Goal: Task Accomplishment & Management: Use online tool/utility

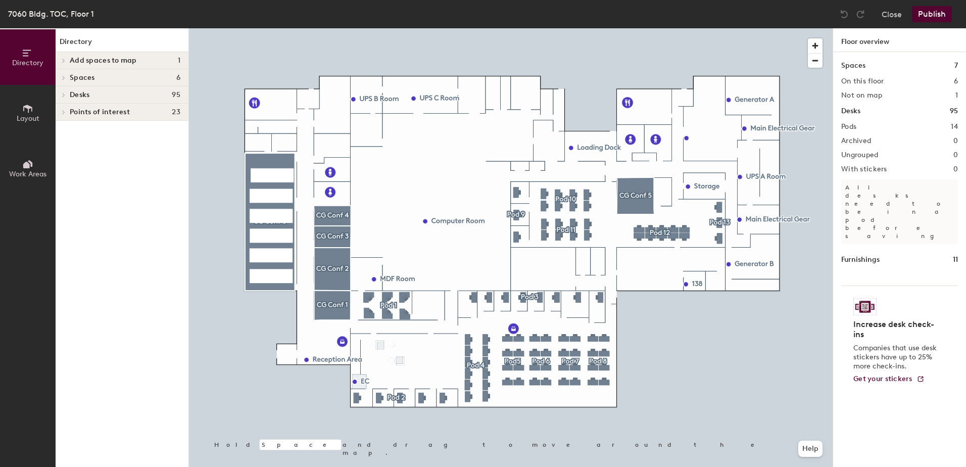
click at [67, 88] on div at bounding box center [62, 94] width 13 height 17
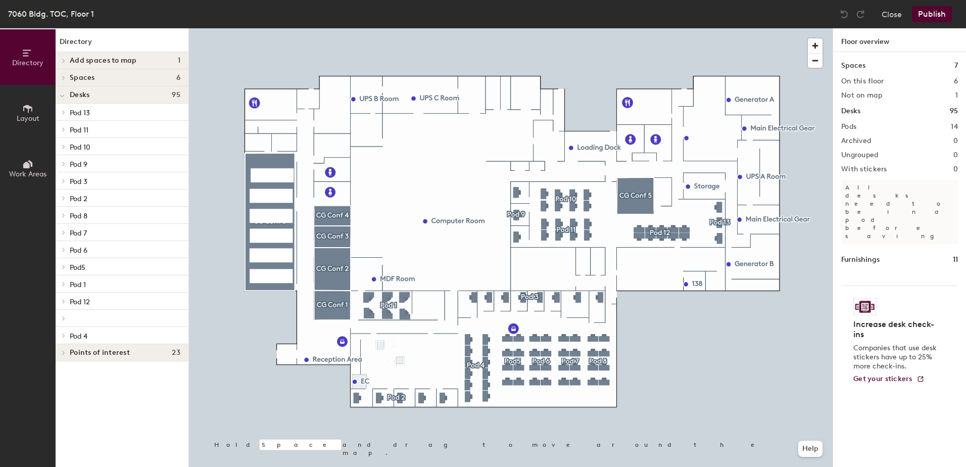
click at [80, 321] on div at bounding box center [122, 318] width 133 height 17
click at [81, 230] on span "Pod 7" at bounding box center [78, 233] width 17 height 9
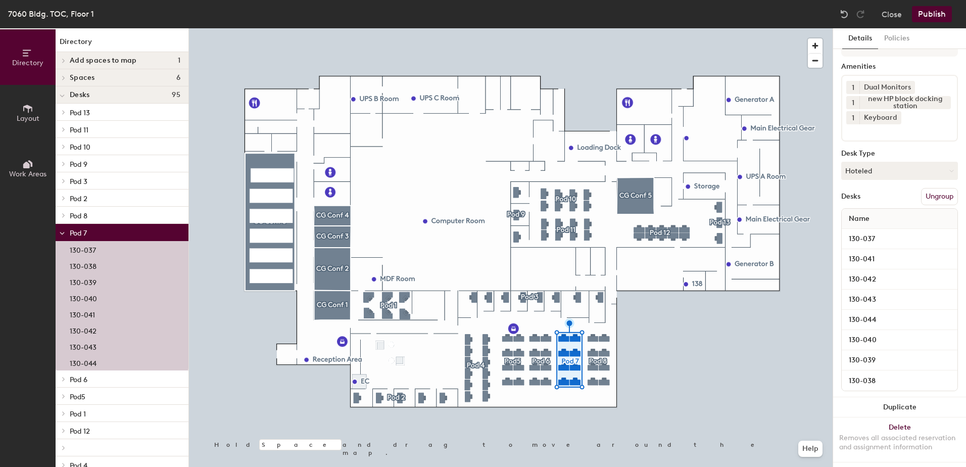
scroll to position [36, 0]
click at [901, 42] on button "Policies" at bounding box center [896, 38] width 37 height 21
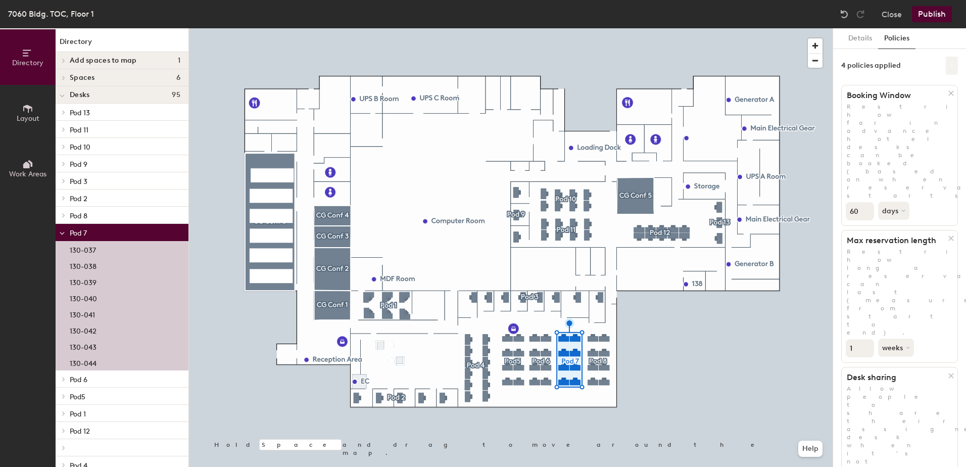
click at [949, 66] on icon at bounding box center [951, 65] width 5 height 5
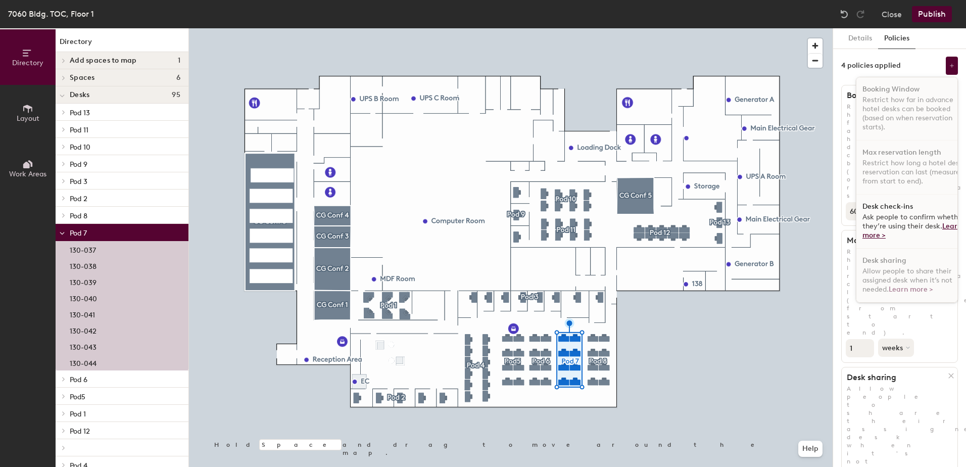
click at [876, 233] on link "Learn more >" at bounding box center [912, 231] width 100 height 18
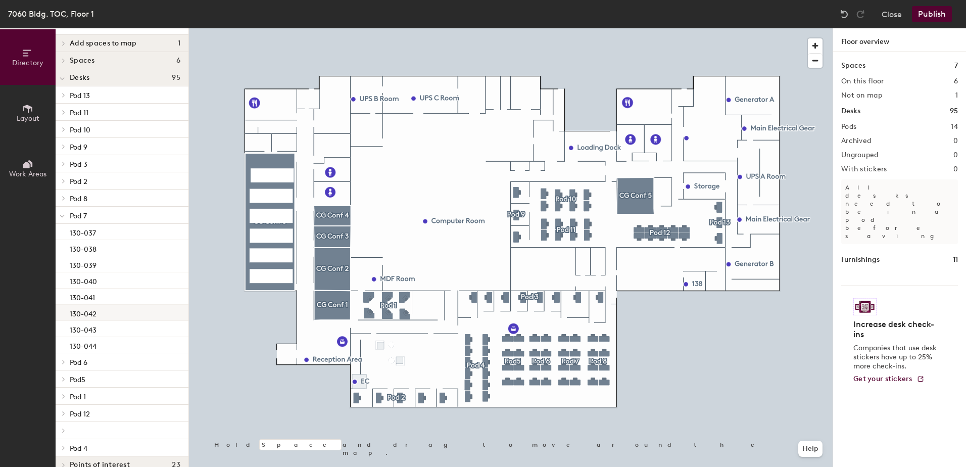
scroll to position [32, 0]
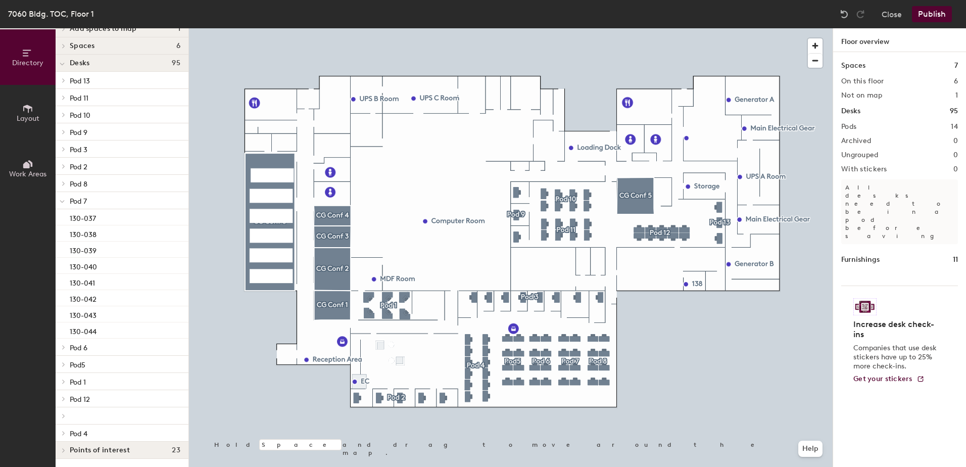
click at [99, 429] on p "Pod 4" at bounding box center [125, 432] width 111 height 13
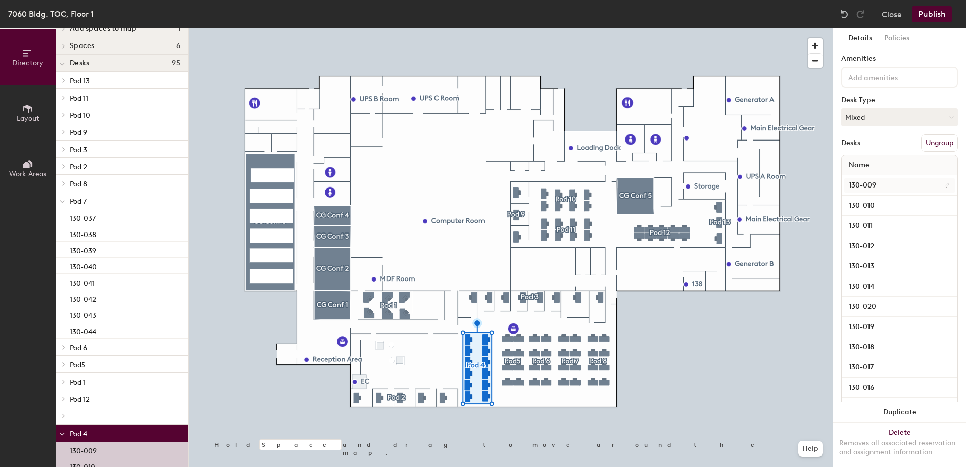
scroll to position [0, 0]
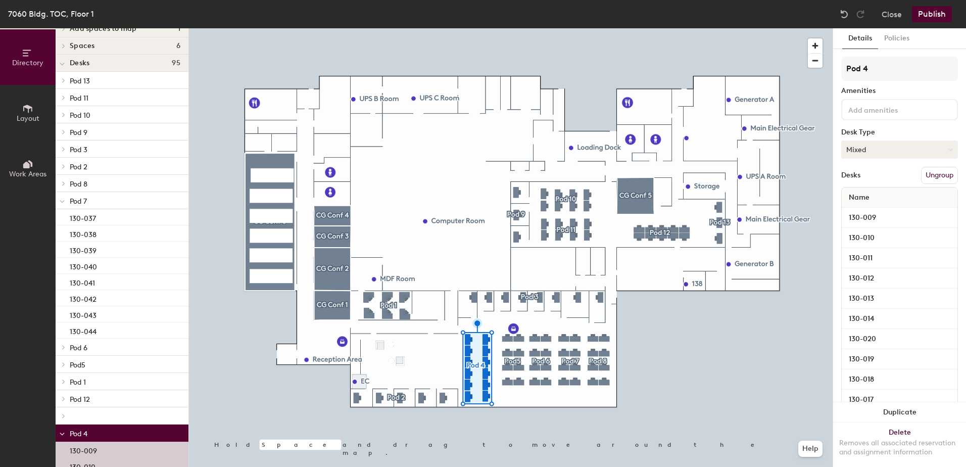
click at [879, 149] on button "Mixed" at bounding box center [899, 149] width 117 height 18
click at [872, 196] on div "Hot" at bounding box center [892, 195] width 101 height 15
click at [883, 148] on button "Hot" at bounding box center [899, 149] width 117 height 18
click at [874, 208] on div "Hoteled" at bounding box center [892, 211] width 101 height 15
click at [923, 22] on div "7060 Bldg. TOC, Floor 1 Close Publish" at bounding box center [483, 14] width 966 height 28
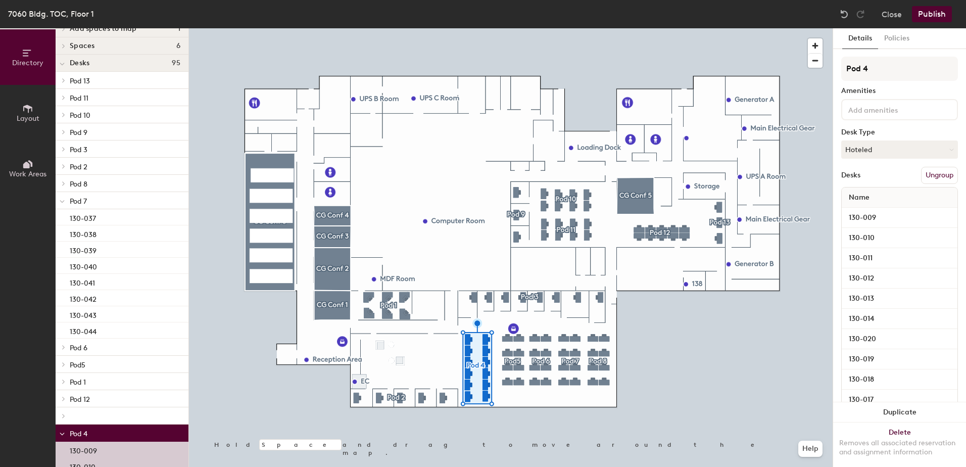
click at [934, 13] on button "Publish" at bounding box center [932, 14] width 40 height 16
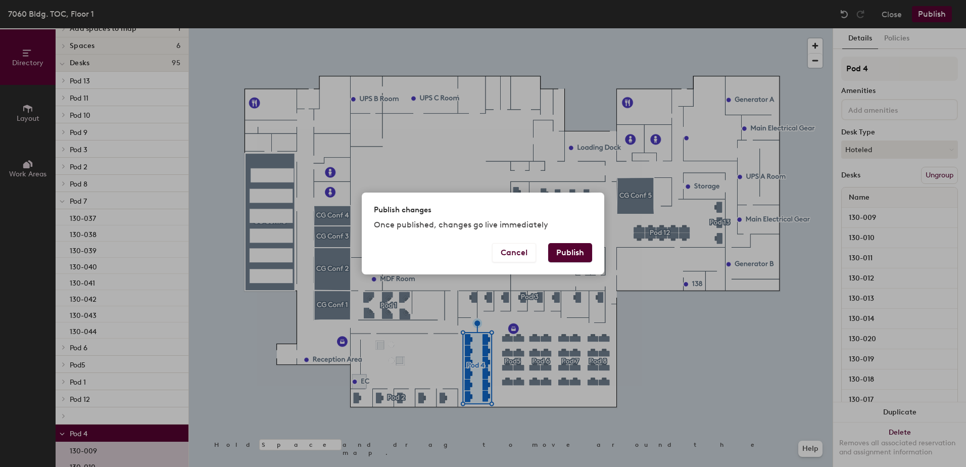
click at [561, 256] on button "Publish" at bounding box center [570, 252] width 44 height 19
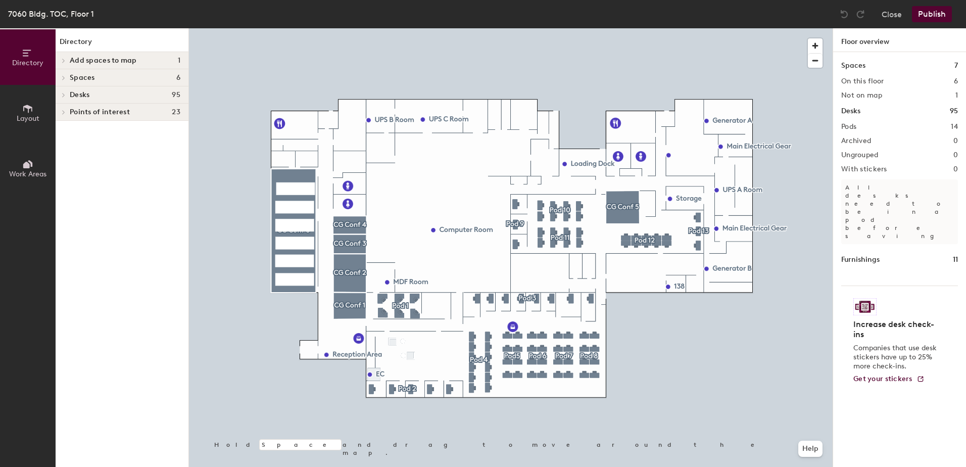
click at [65, 91] on div at bounding box center [62, 94] width 13 height 17
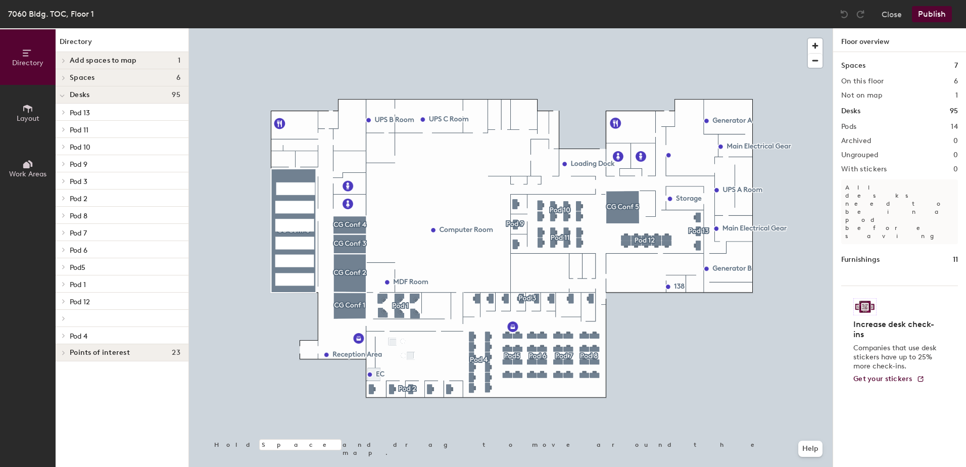
click at [128, 200] on p "Pod 2" at bounding box center [125, 197] width 111 height 13
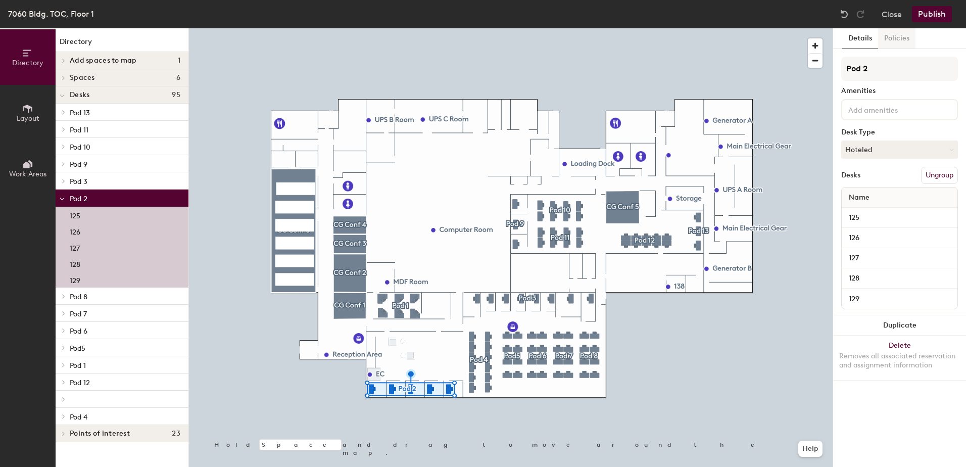
click at [906, 40] on button "Policies" at bounding box center [896, 38] width 37 height 21
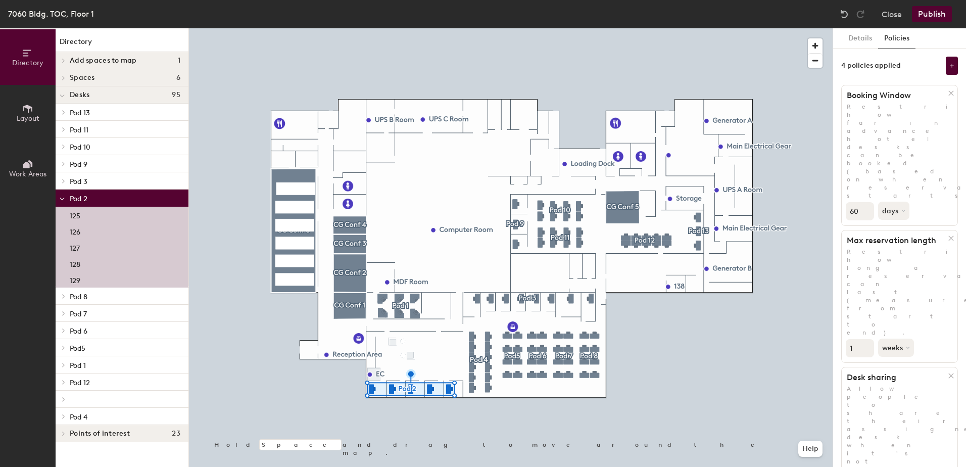
click at [117, 412] on p "Pod 4" at bounding box center [125, 416] width 111 height 13
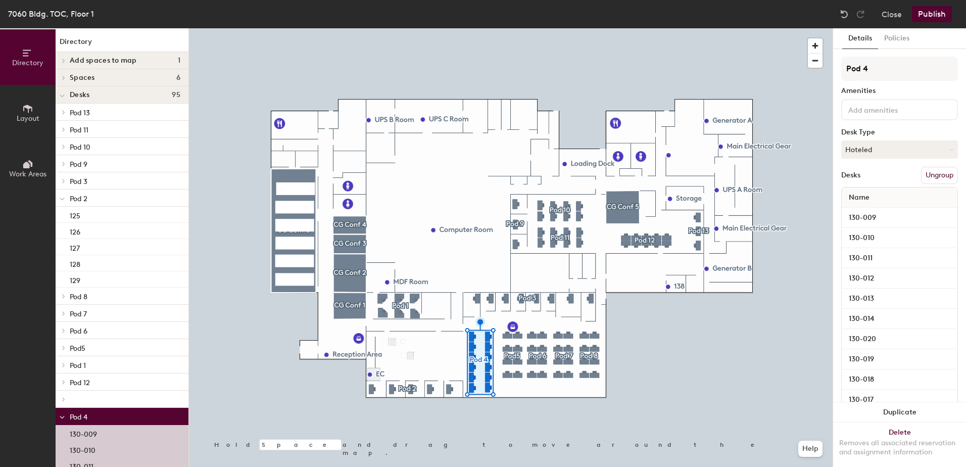
click at [117, 348] on p "Pod5" at bounding box center [125, 347] width 111 height 13
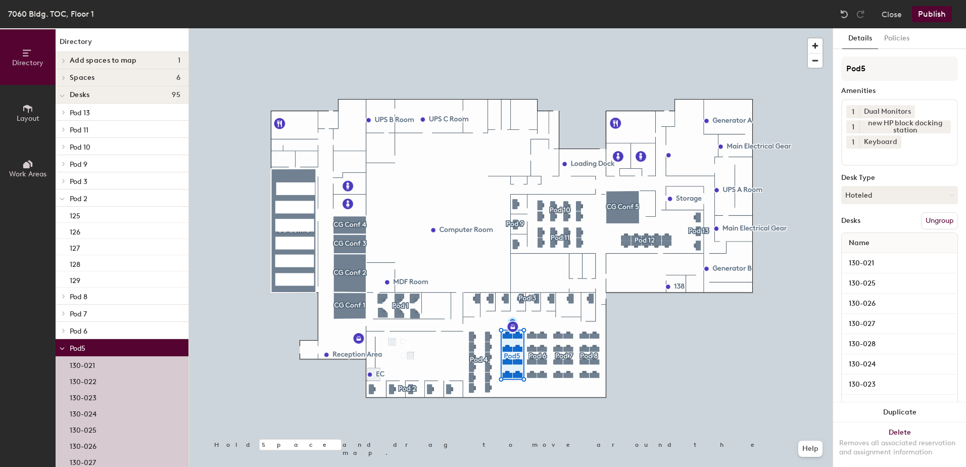
click at [119, 335] on p "Pod 6" at bounding box center [125, 330] width 111 height 13
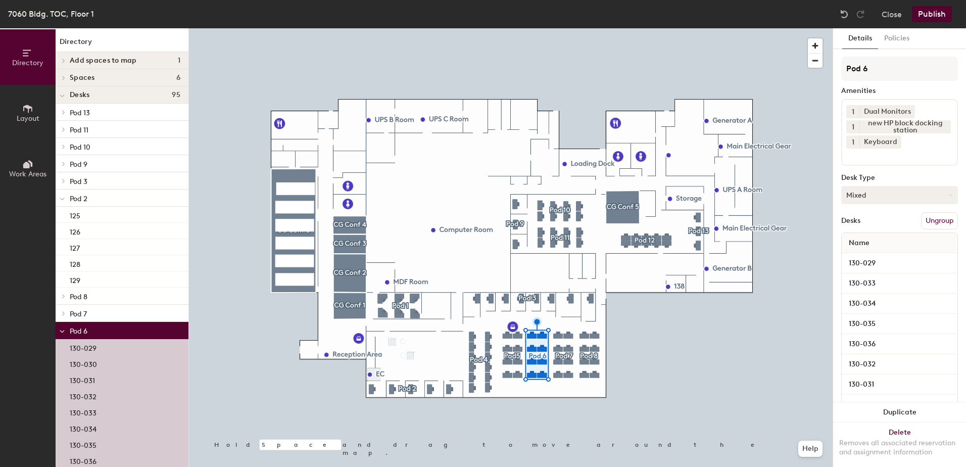
click at [869, 187] on button "Mixed" at bounding box center [899, 195] width 117 height 18
click at [877, 257] on div "Hoteled" at bounding box center [892, 256] width 101 height 15
click at [102, 307] on p "Pod 7" at bounding box center [125, 313] width 111 height 13
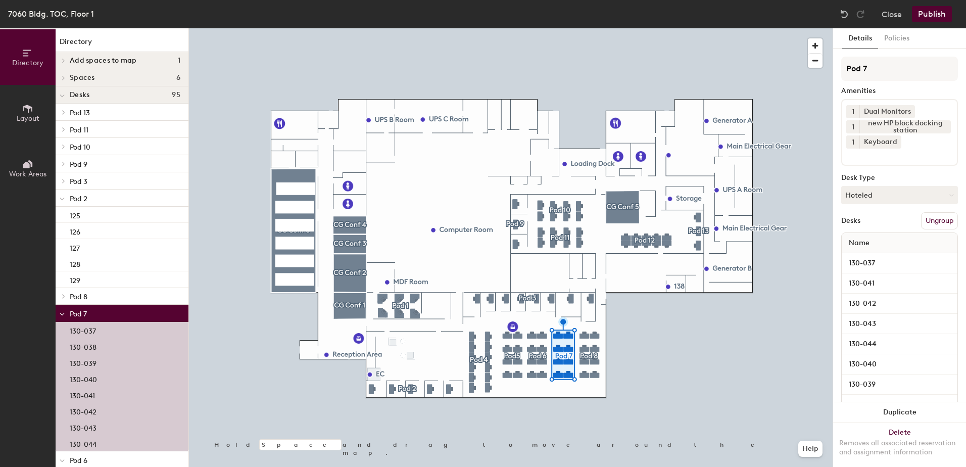
click at [104, 296] on p "Pod 8" at bounding box center [125, 296] width 111 height 13
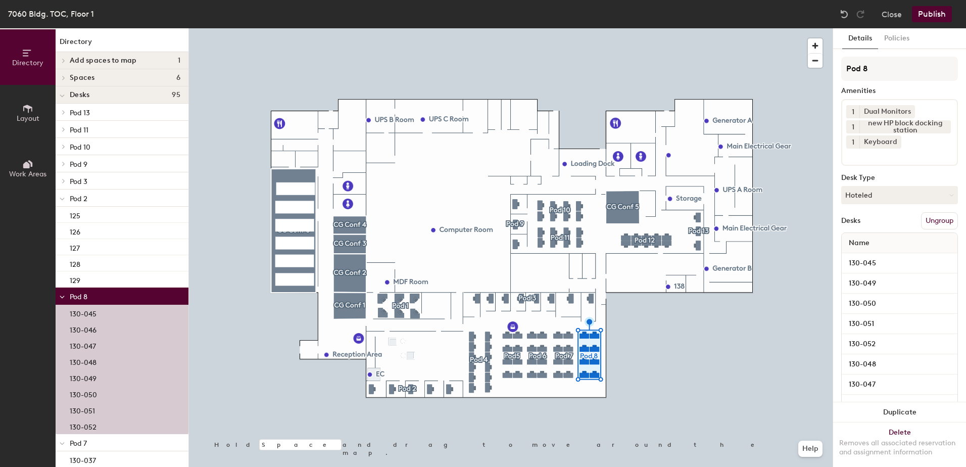
click at [115, 149] on p "Pod 10" at bounding box center [125, 146] width 111 height 13
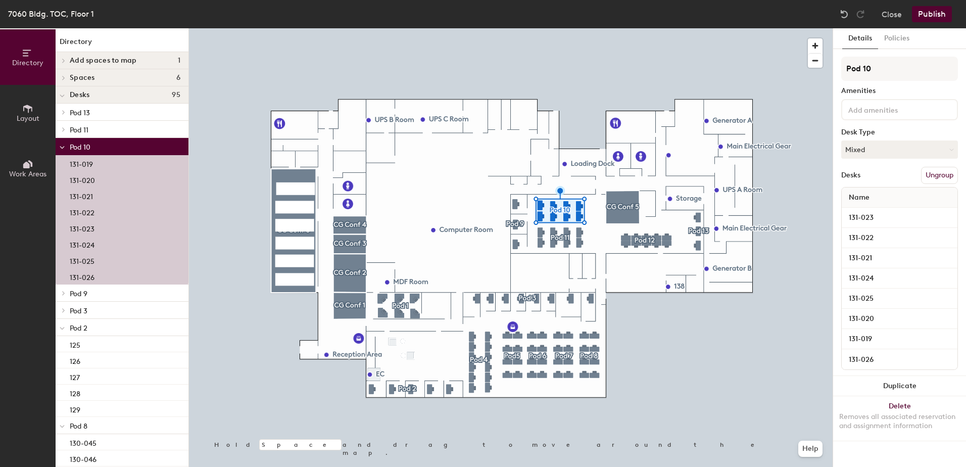
click at [107, 128] on p "Pod 11" at bounding box center [125, 129] width 111 height 13
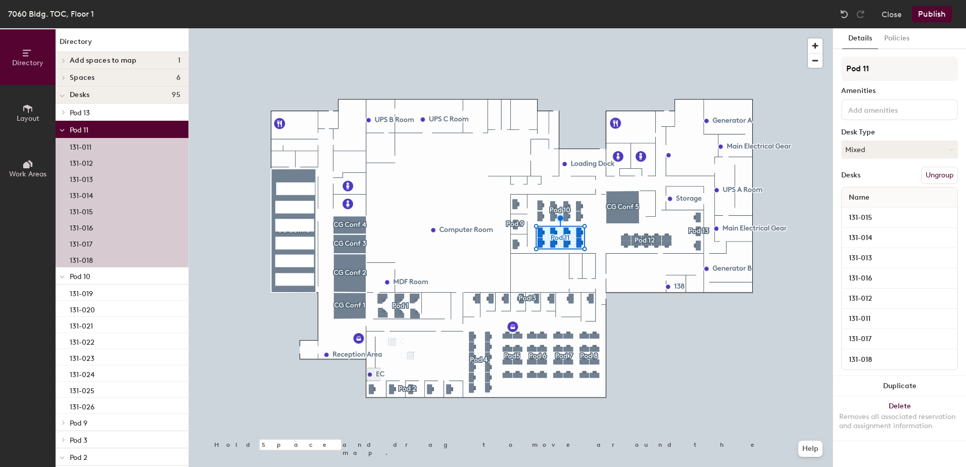
click at [74, 127] on span "Pod 11" at bounding box center [79, 130] width 19 height 9
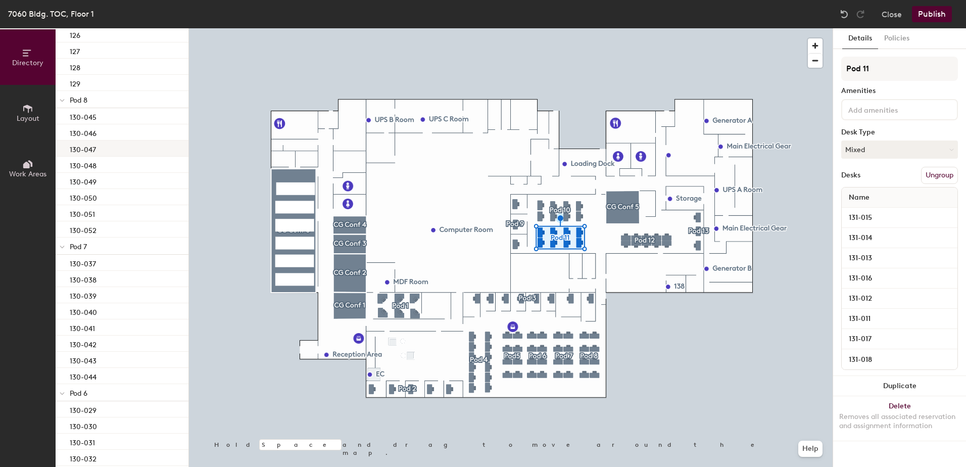
scroll to position [354, 0]
click at [64, 219] on icon at bounding box center [62, 219] width 5 height 4
click at [61, 232] on span at bounding box center [62, 236] width 5 height 9
click at [63, 252] on icon at bounding box center [62, 254] width 5 height 4
click at [63, 323] on icon at bounding box center [62, 322] width 5 height 4
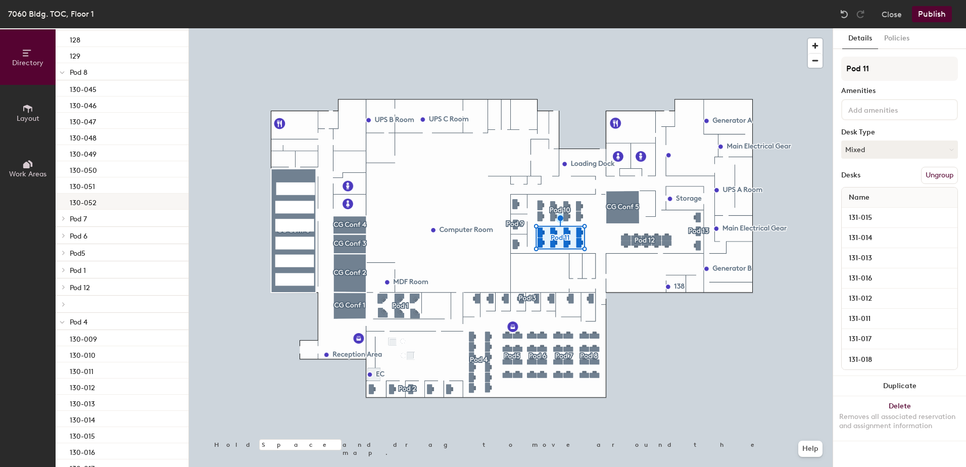
scroll to position [242, 0]
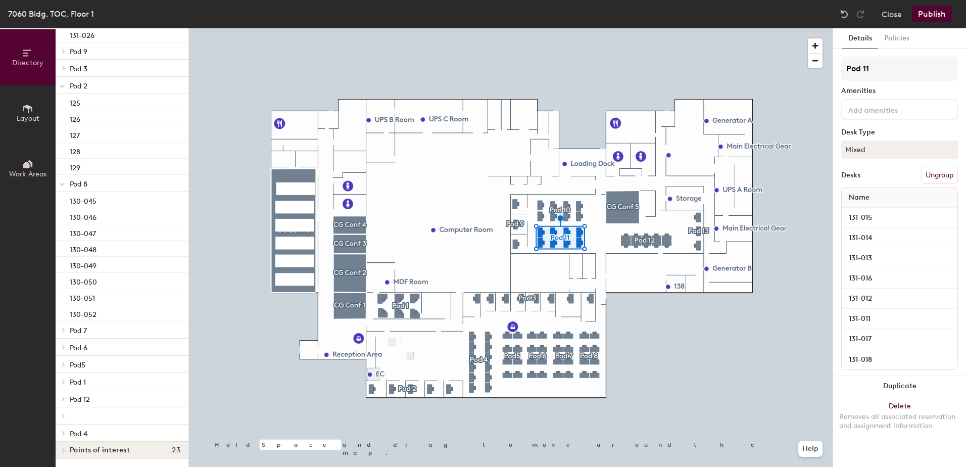
click at [62, 183] on icon at bounding box center [62, 184] width 5 height 4
click at [65, 213] on div at bounding box center [62, 214] width 13 height 17
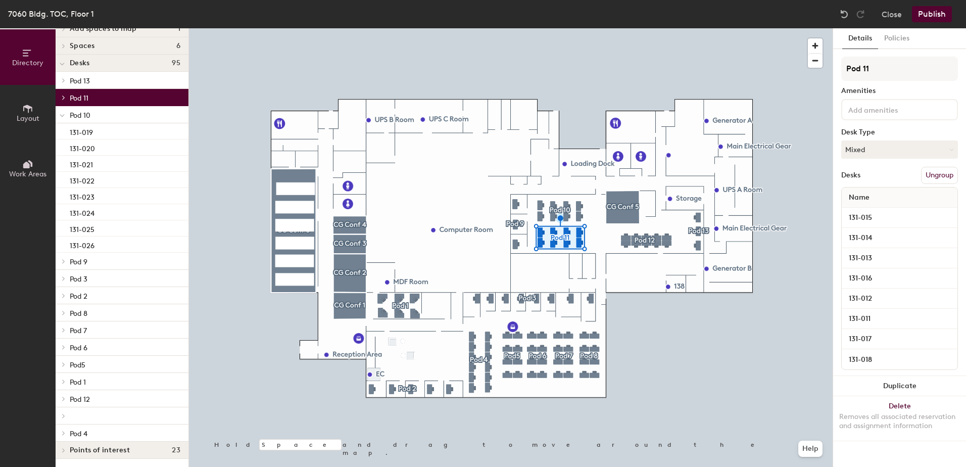
click at [64, 116] on icon at bounding box center [62, 116] width 5 height 4
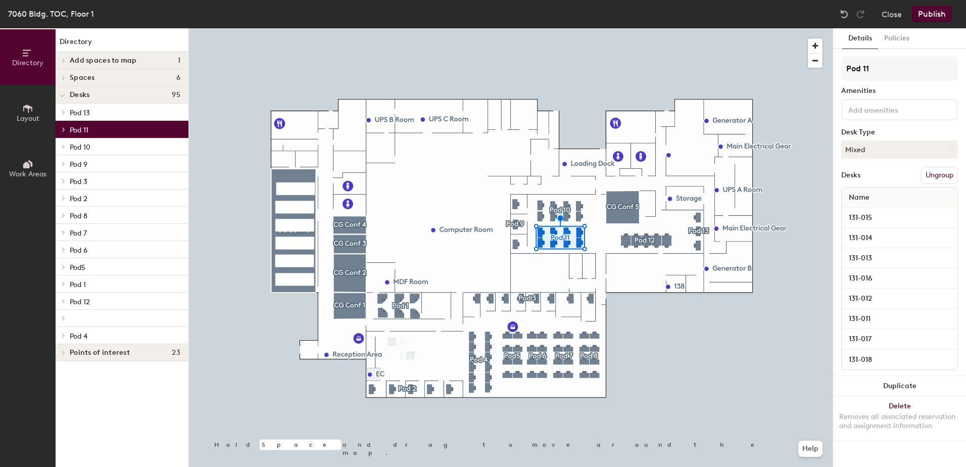
click at [103, 297] on p "Pod 12" at bounding box center [125, 301] width 111 height 13
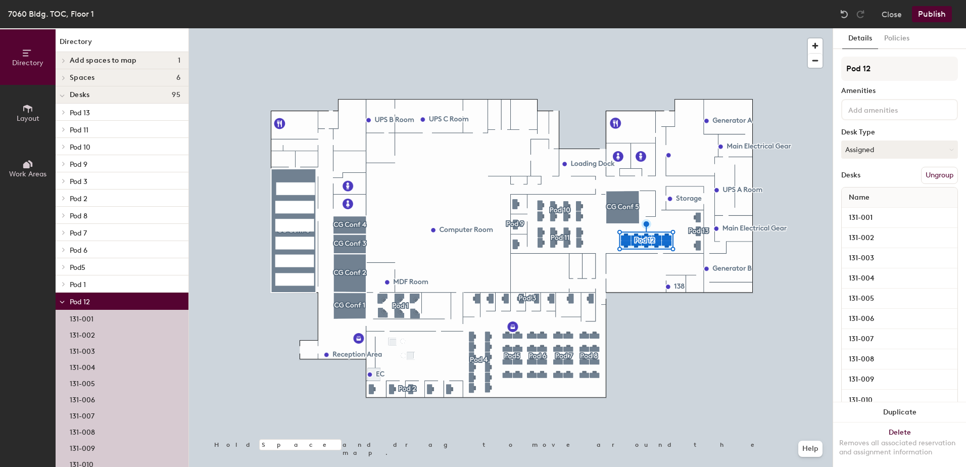
click at [939, 18] on button "Publish" at bounding box center [932, 14] width 40 height 16
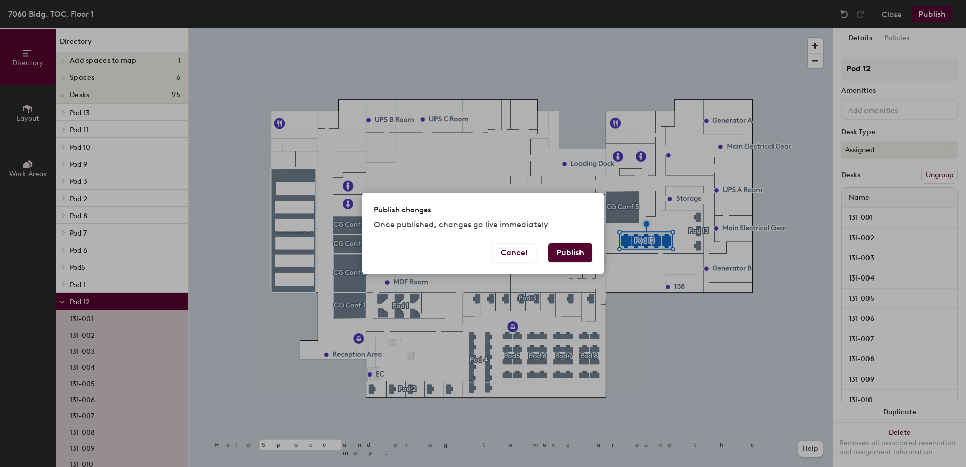
click at [572, 256] on button "Publish" at bounding box center [570, 252] width 44 height 19
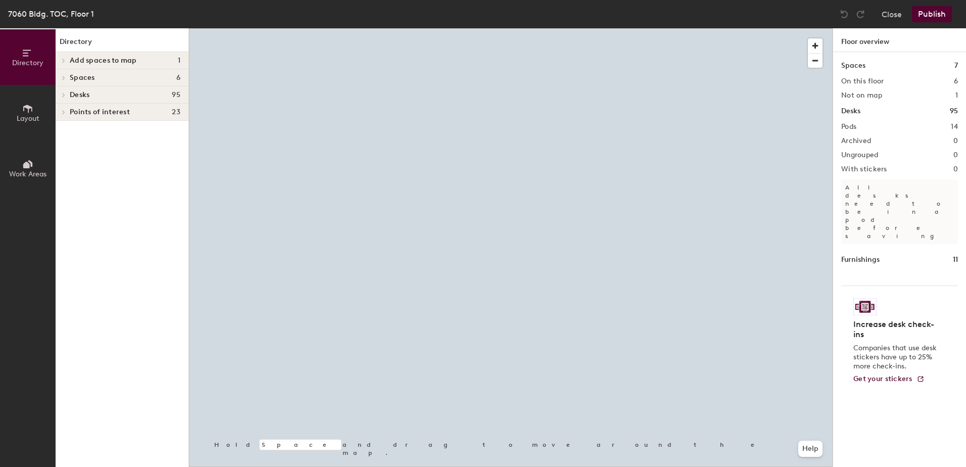
click at [86, 80] on span "Spaces" at bounding box center [82, 78] width 25 height 8
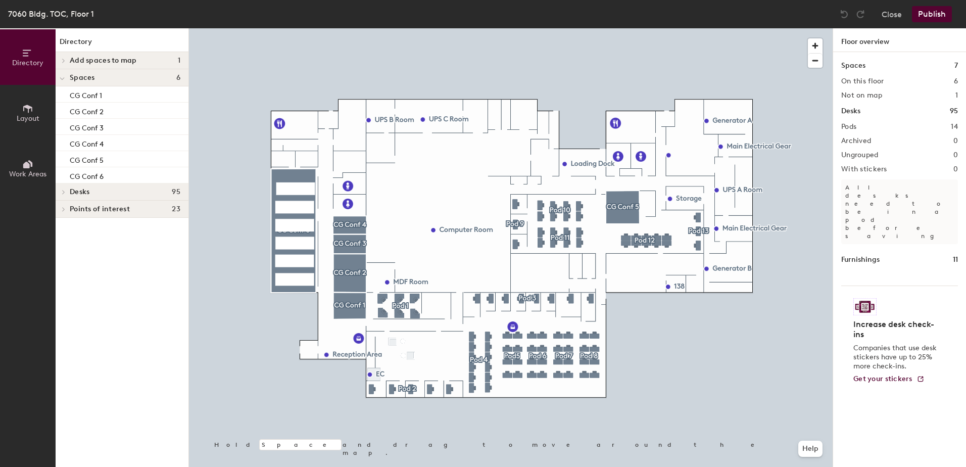
click at [71, 193] on span "Desks" at bounding box center [80, 192] width 20 height 8
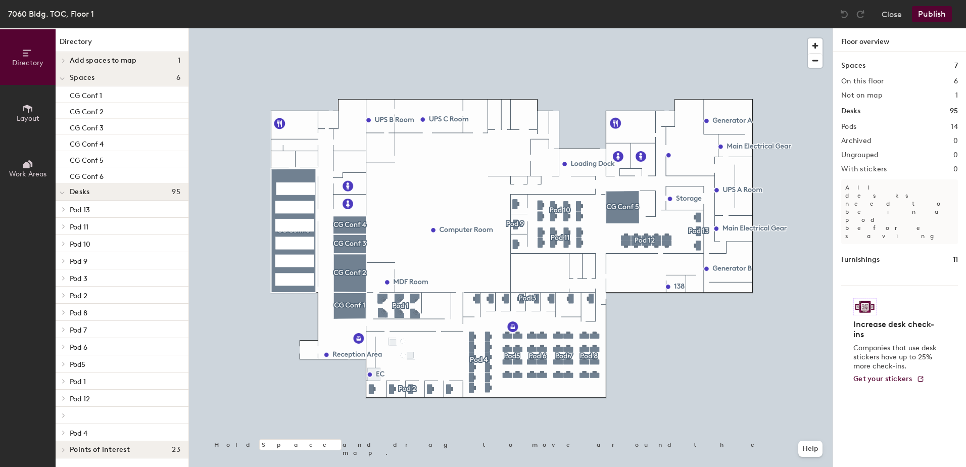
click at [83, 256] on p "Pod 9" at bounding box center [125, 260] width 111 height 13
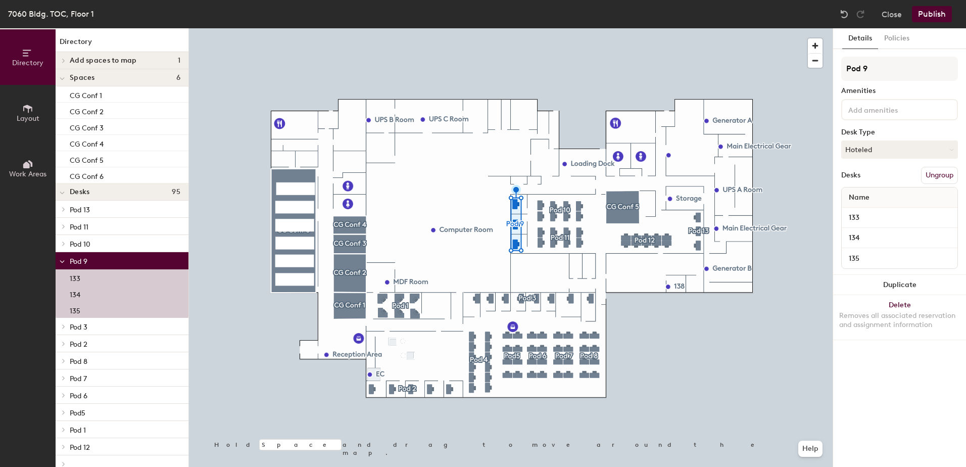
click at [85, 257] on p "Pod 9" at bounding box center [125, 260] width 111 height 13
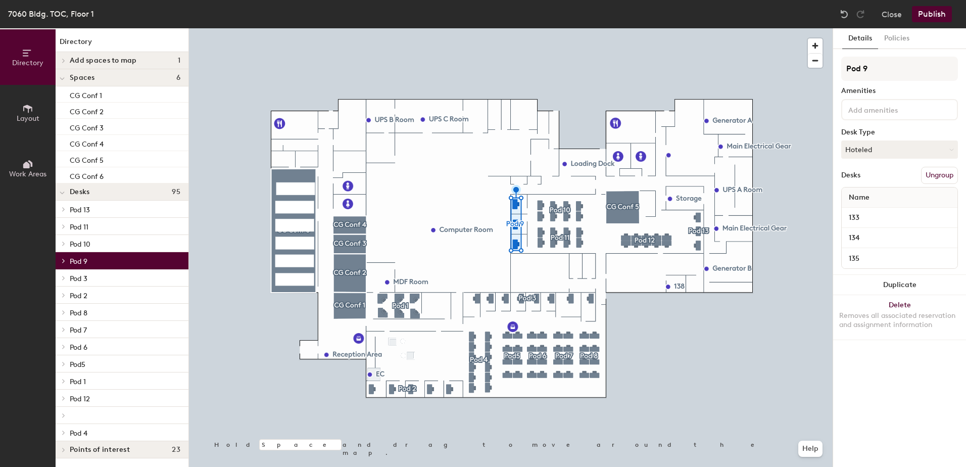
click at [88, 295] on p "Pod 2" at bounding box center [125, 295] width 111 height 13
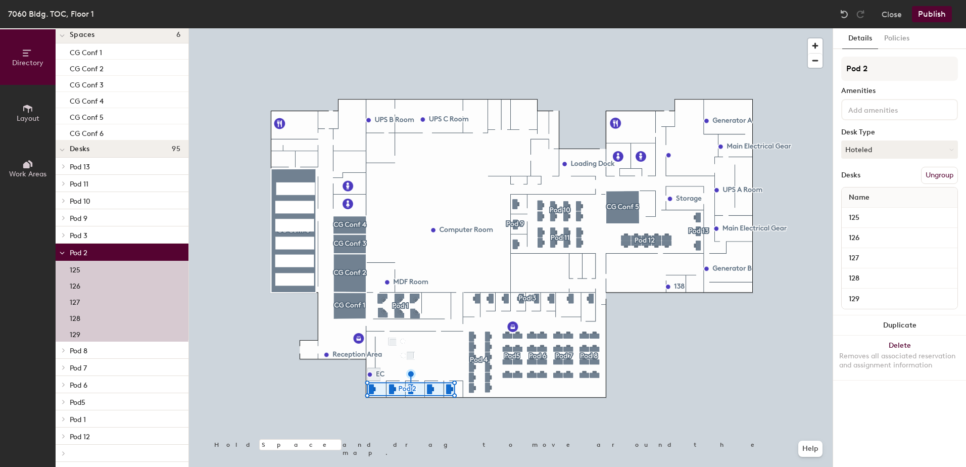
scroll to position [51, 0]
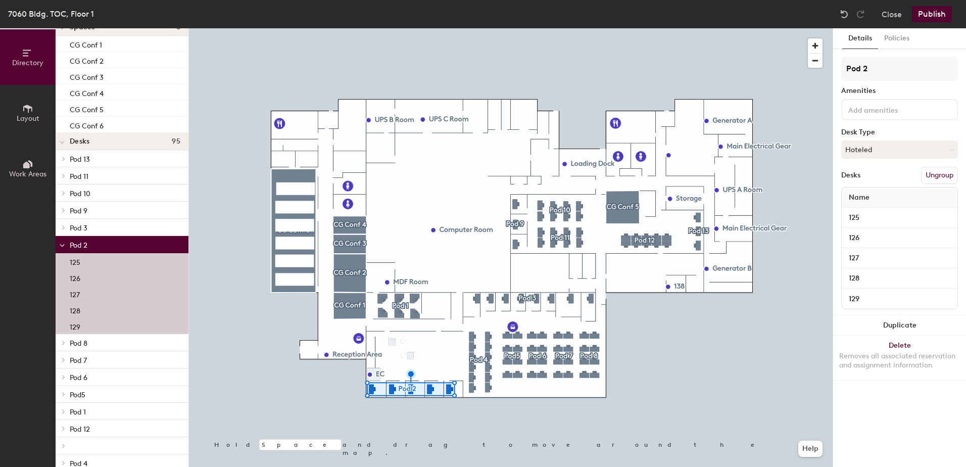
click at [105, 225] on p "Pod 3" at bounding box center [125, 227] width 111 height 13
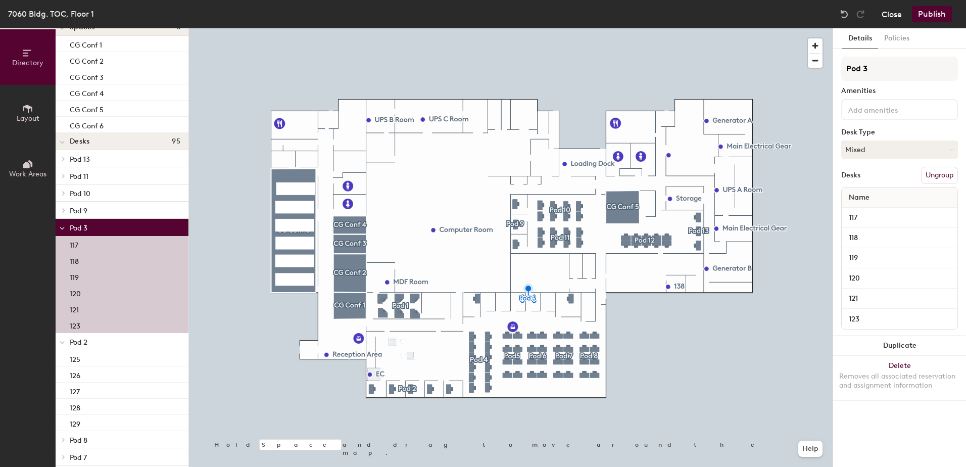
click at [885, 19] on button "Close" at bounding box center [892, 14] width 20 height 16
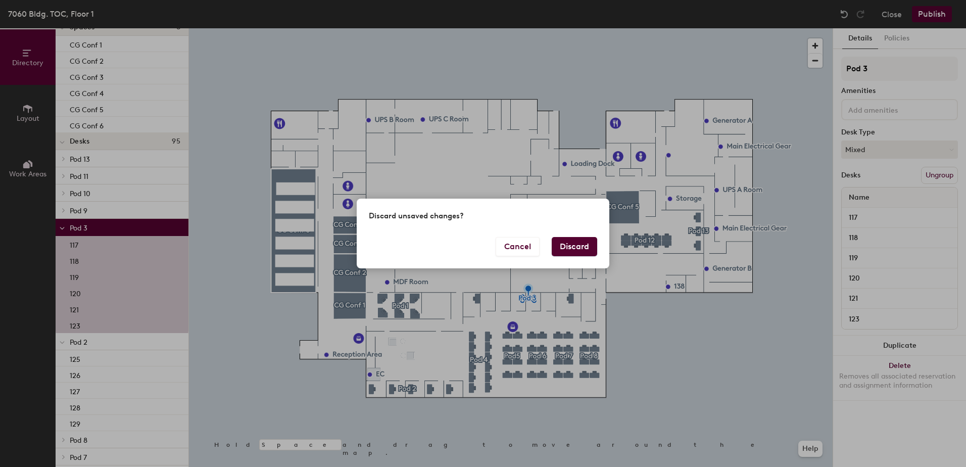
click at [562, 243] on button "Discard" at bounding box center [574, 246] width 45 height 19
